Goal: Information Seeking & Learning: Learn about a topic

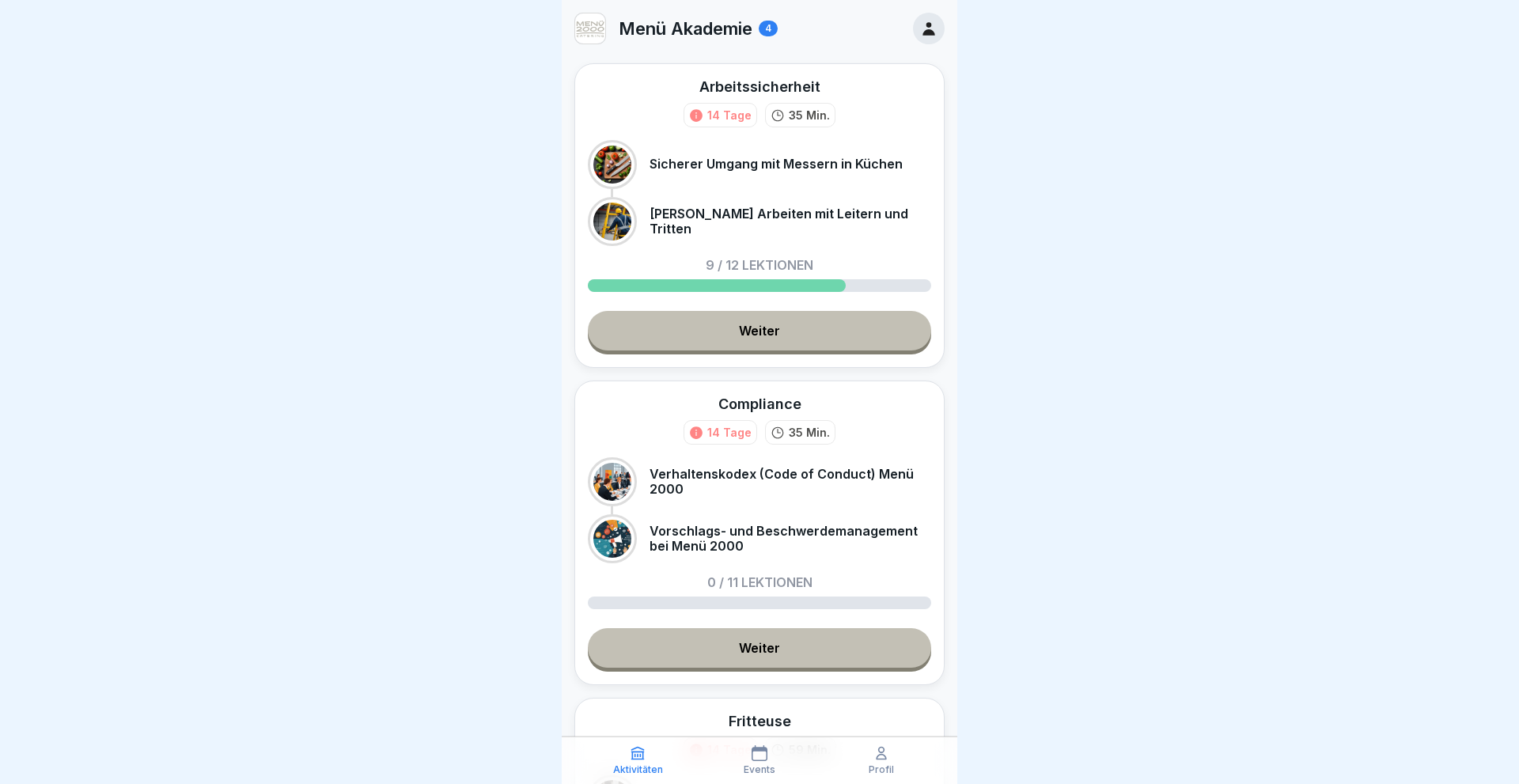
click at [729, 336] on link "Weiter" at bounding box center [760, 330] width 343 height 39
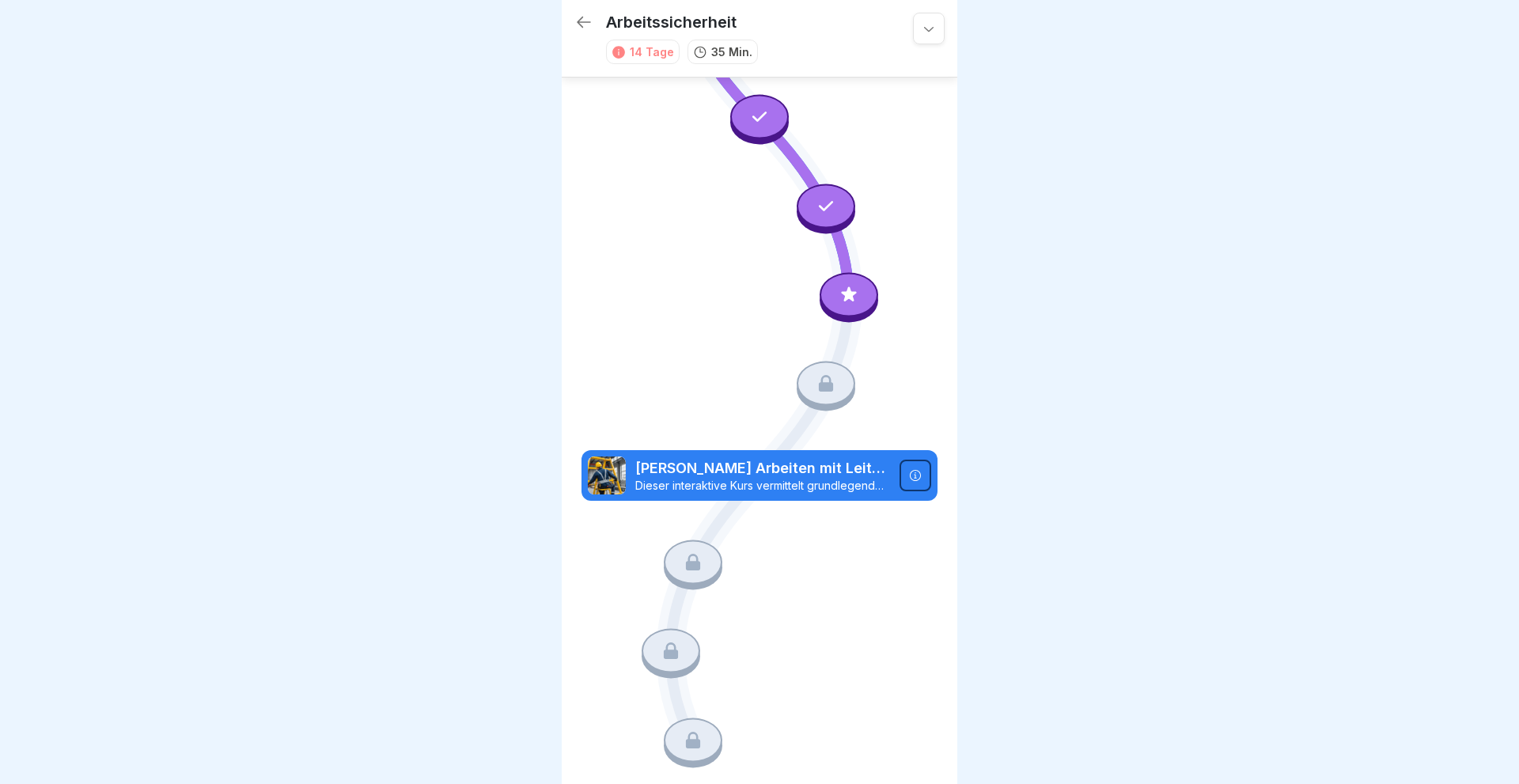
scroll to position [694, 0]
click at [821, 392] on icon at bounding box center [826, 382] width 21 height 21
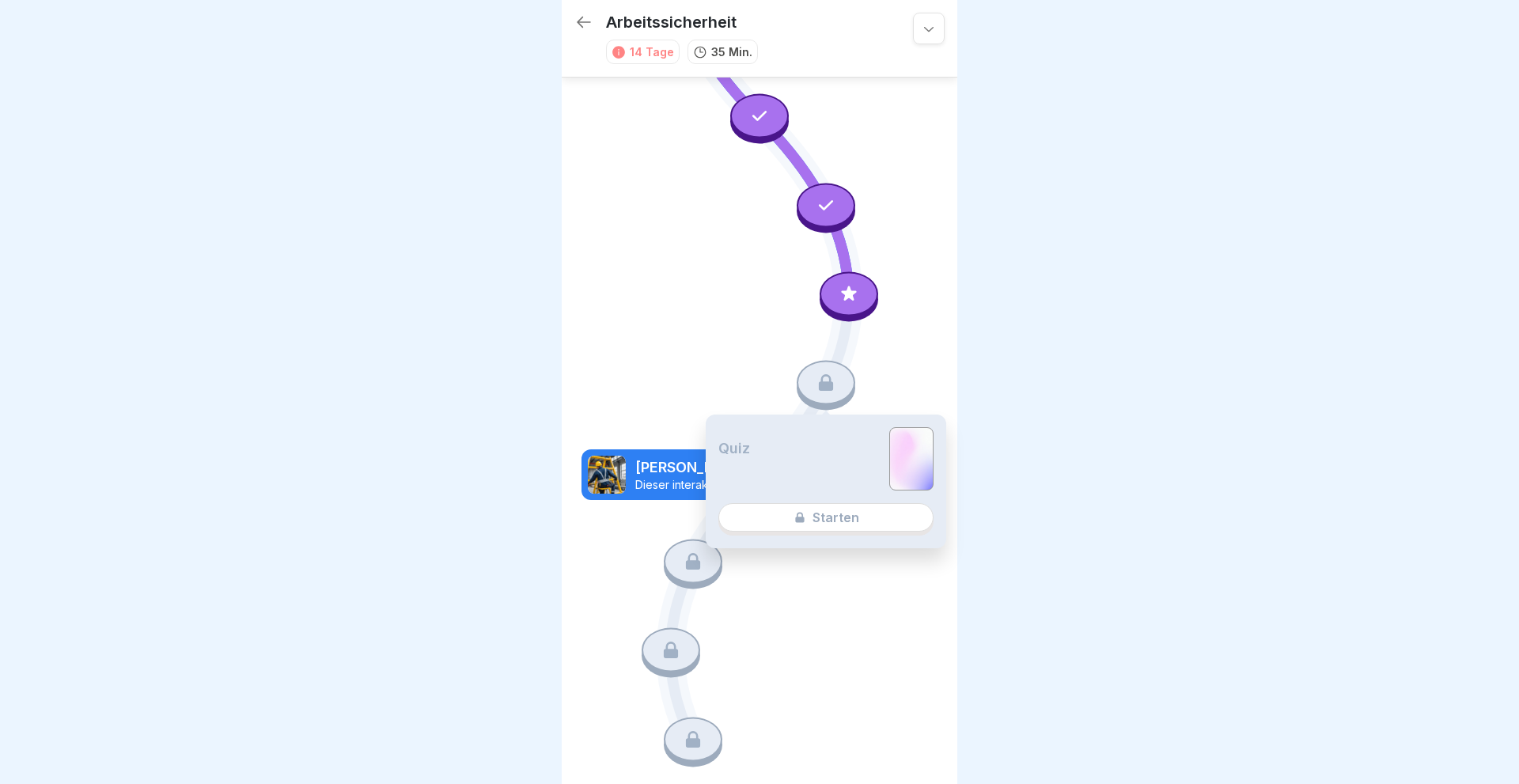
click at [829, 519] on div "Quiz Starten" at bounding box center [825, 481] width 240 height 134
click at [802, 516] on div "Quiz Starten" at bounding box center [825, 481] width 240 height 134
click at [847, 380] on div at bounding box center [825, 382] width 58 height 44
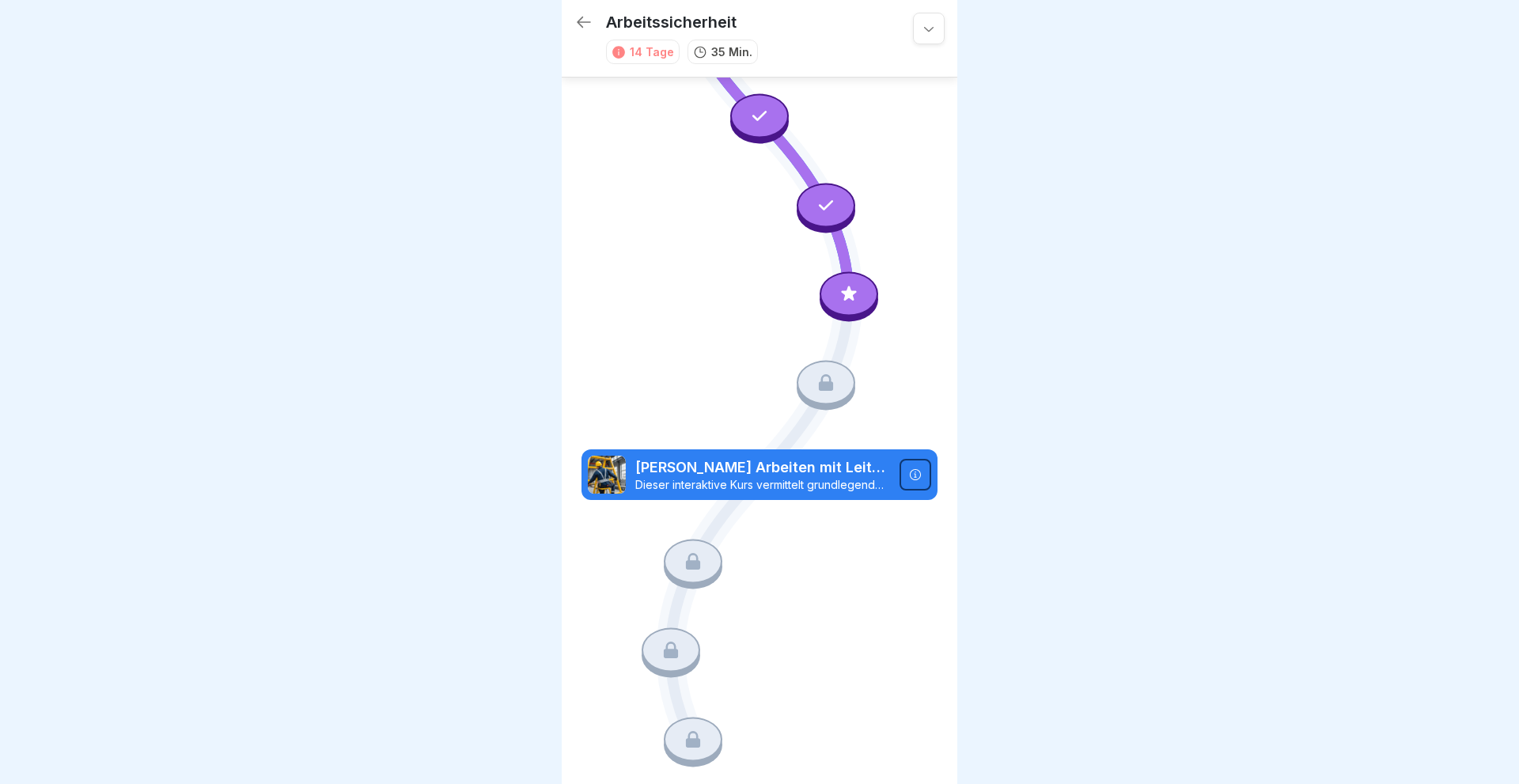
click at [858, 294] on icon at bounding box center [849, 295] width 21 height 21
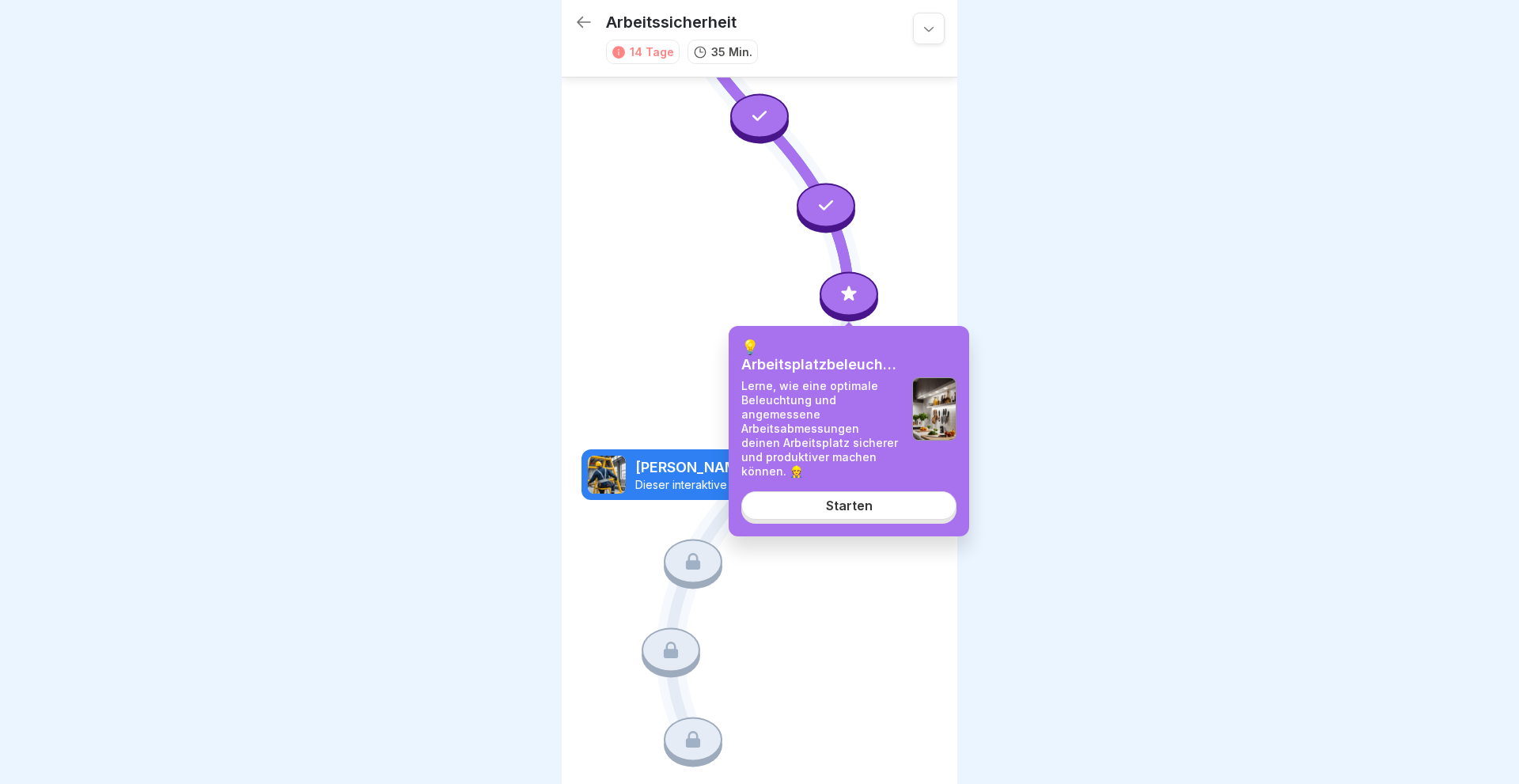
click at [849, 498] on link "Starten" at bounding box center [848, 505] width 215 height 29
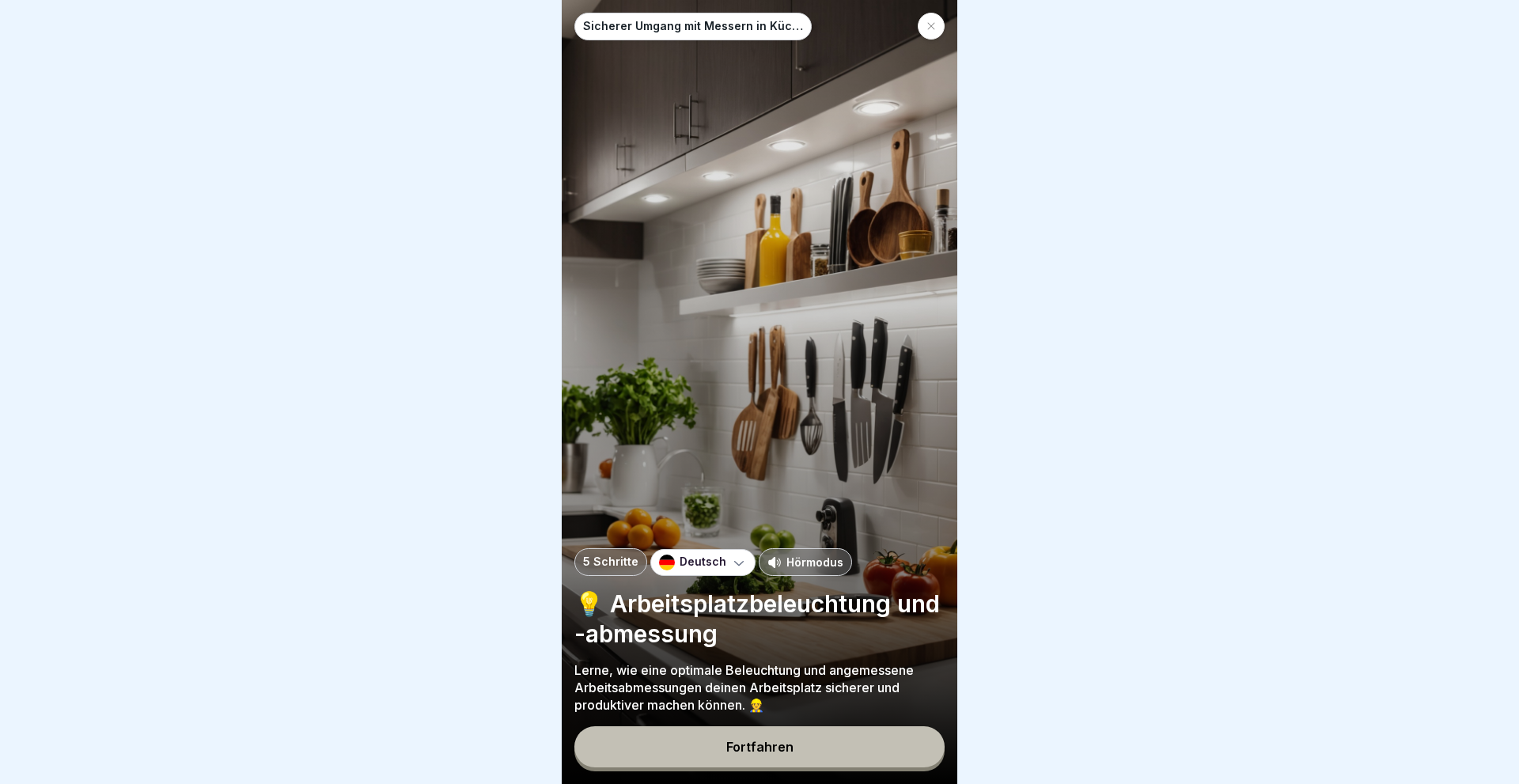
click at [923, 23] on div at bounding box center [931, 26] width 27 height 27
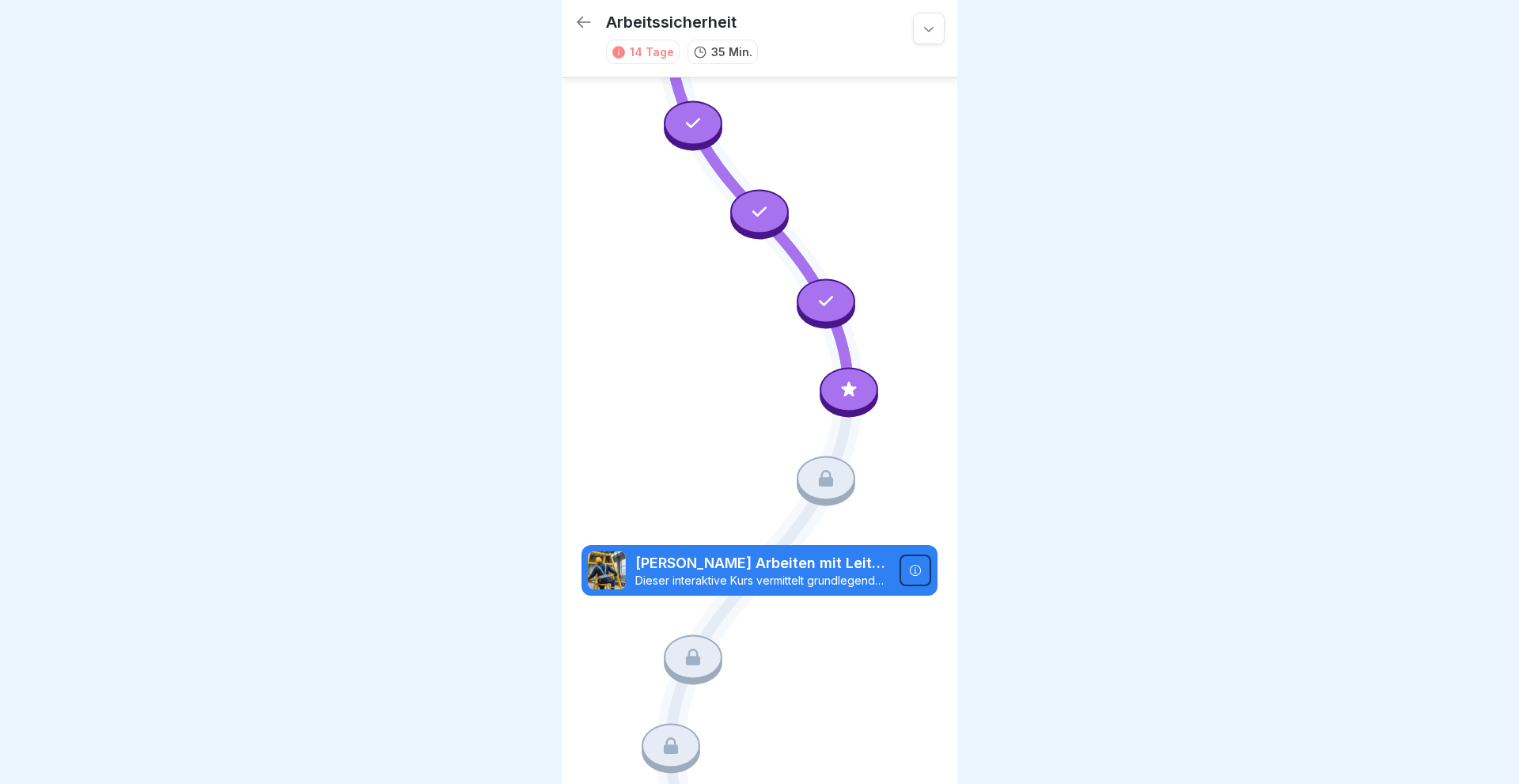
scroll to position [599, 0]
click at [812, 484] on div at bounding box center [825, 478] width 58 height 44
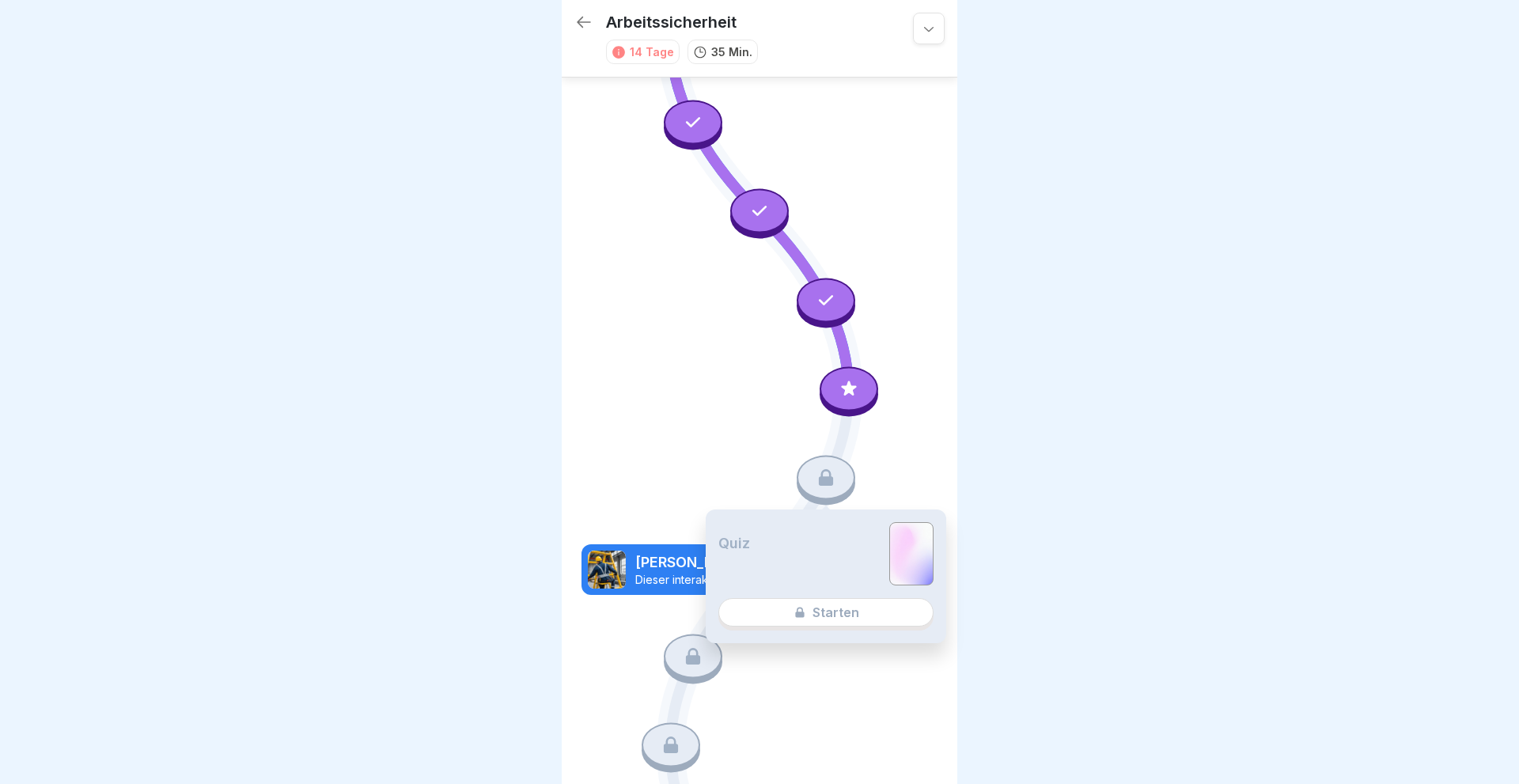
click at [812, 484] on div at bounding box center [825, 478] width 58 height 44
